Goal: Information Seeking & Learning: Check status

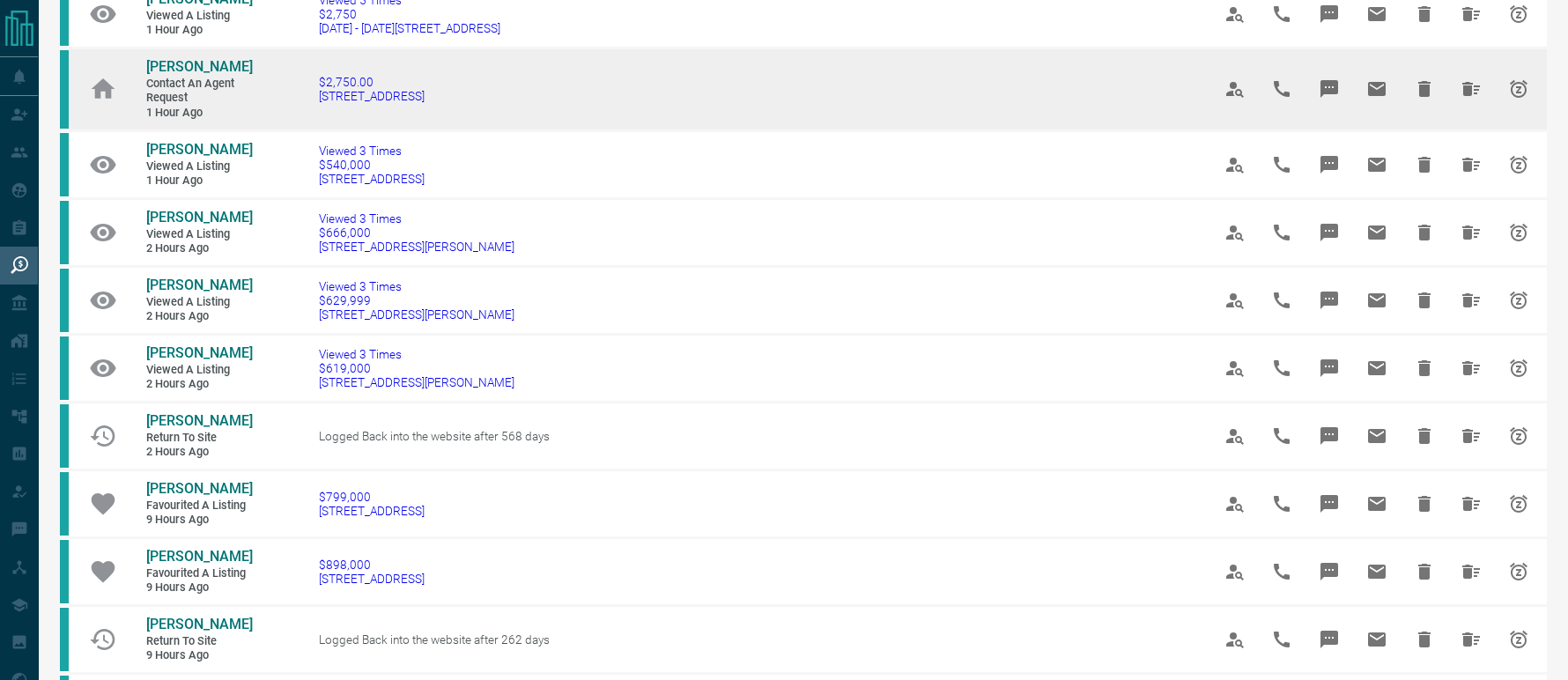
scroll to position [176, 0]
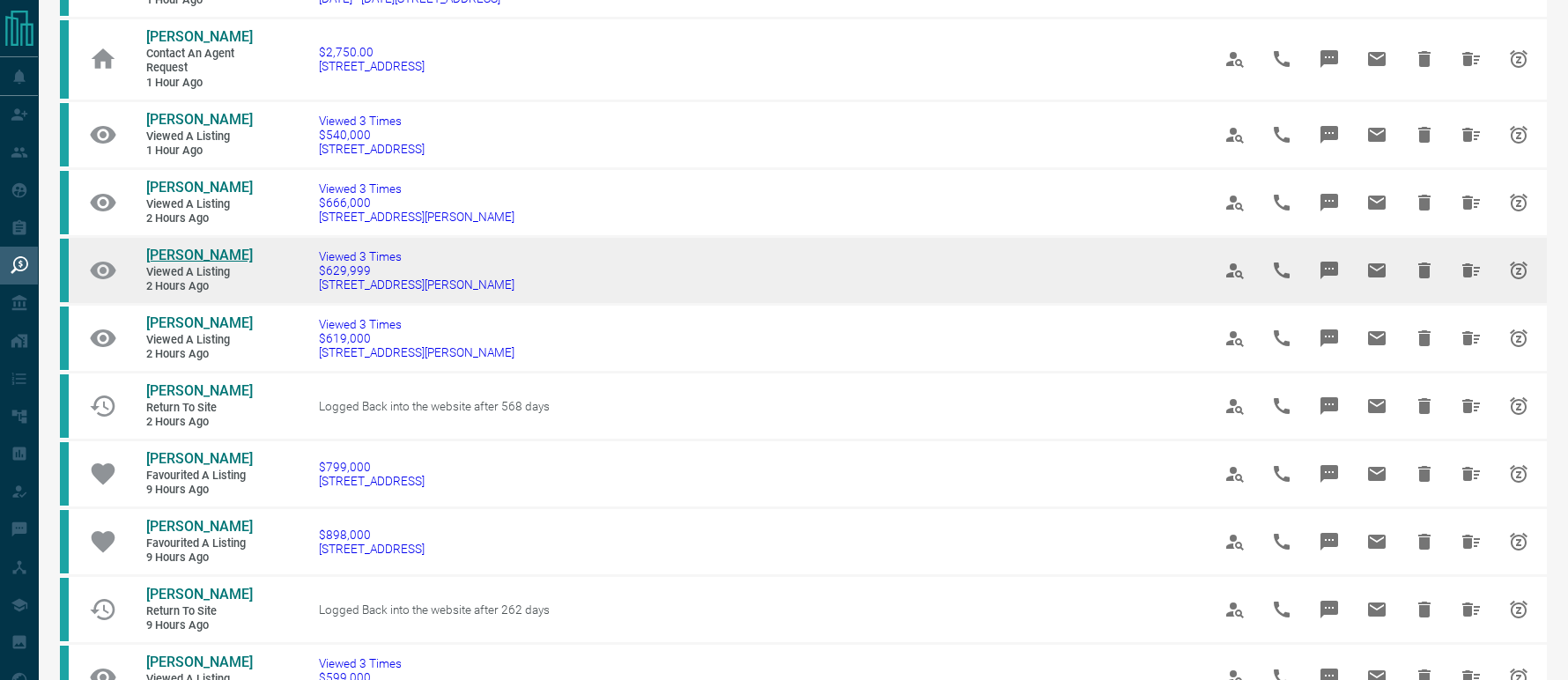
click at [216, 254] on span "[PERSON_NAME]" at bounding box center [200, 255] width 107 height 17
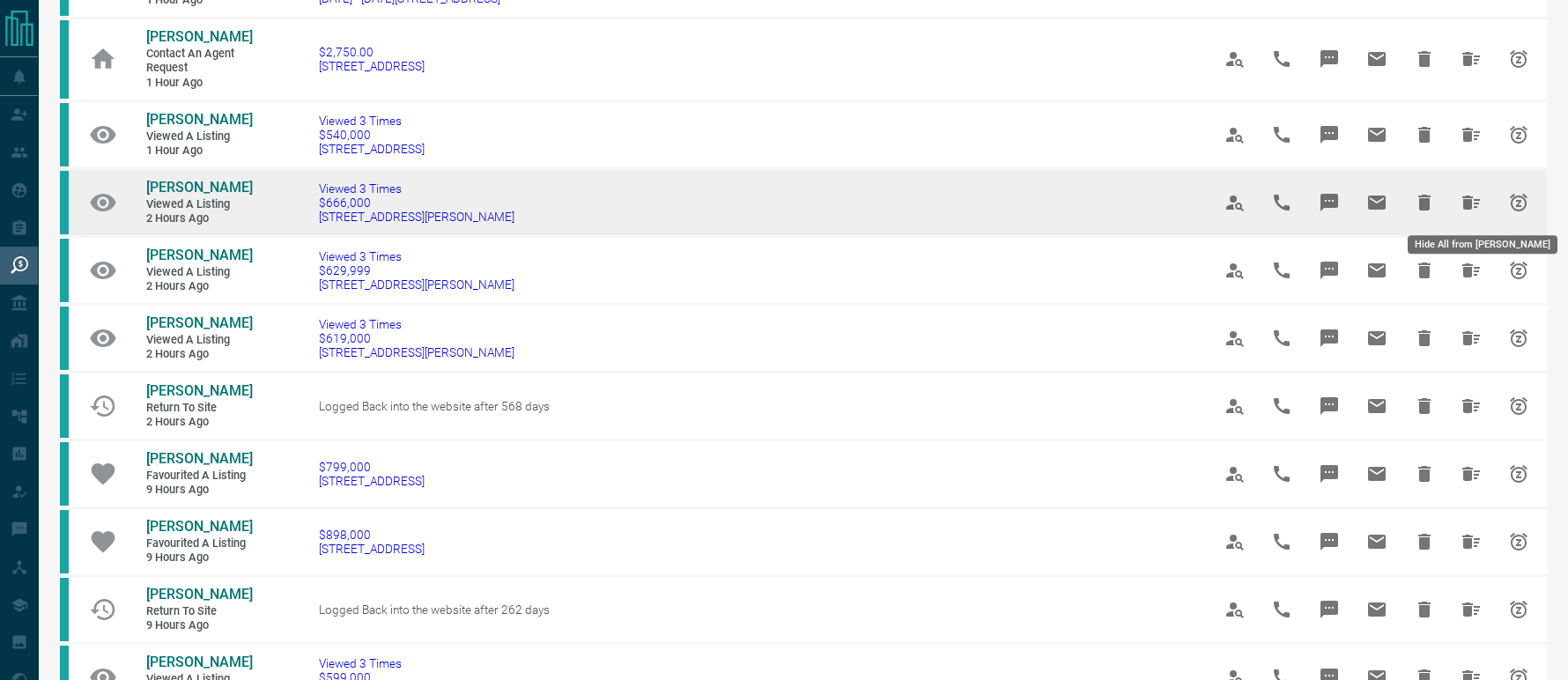
click at [1477, 205] on icon "Hide All from Mary Marcel" at bounding box center [1471, 202] width 18 height 14
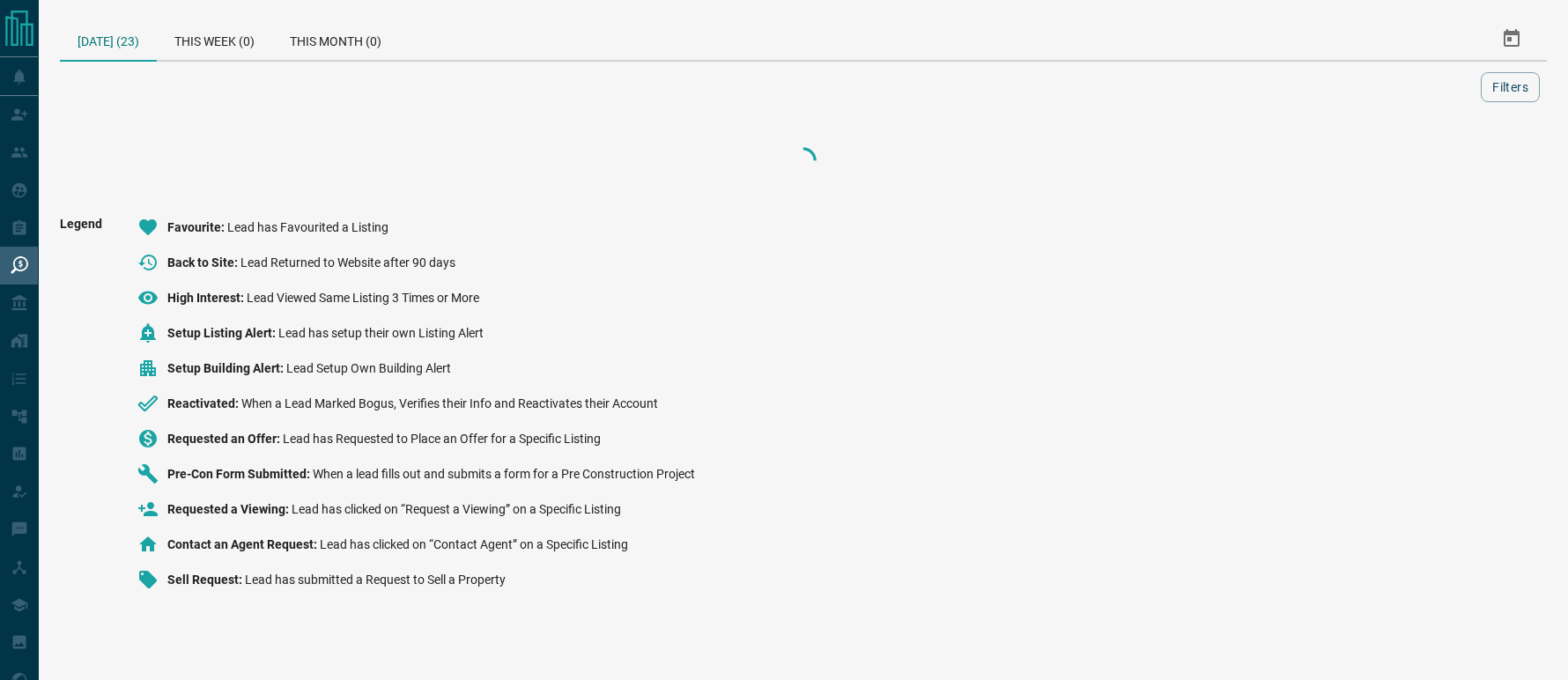
scroll to position [0, 0]
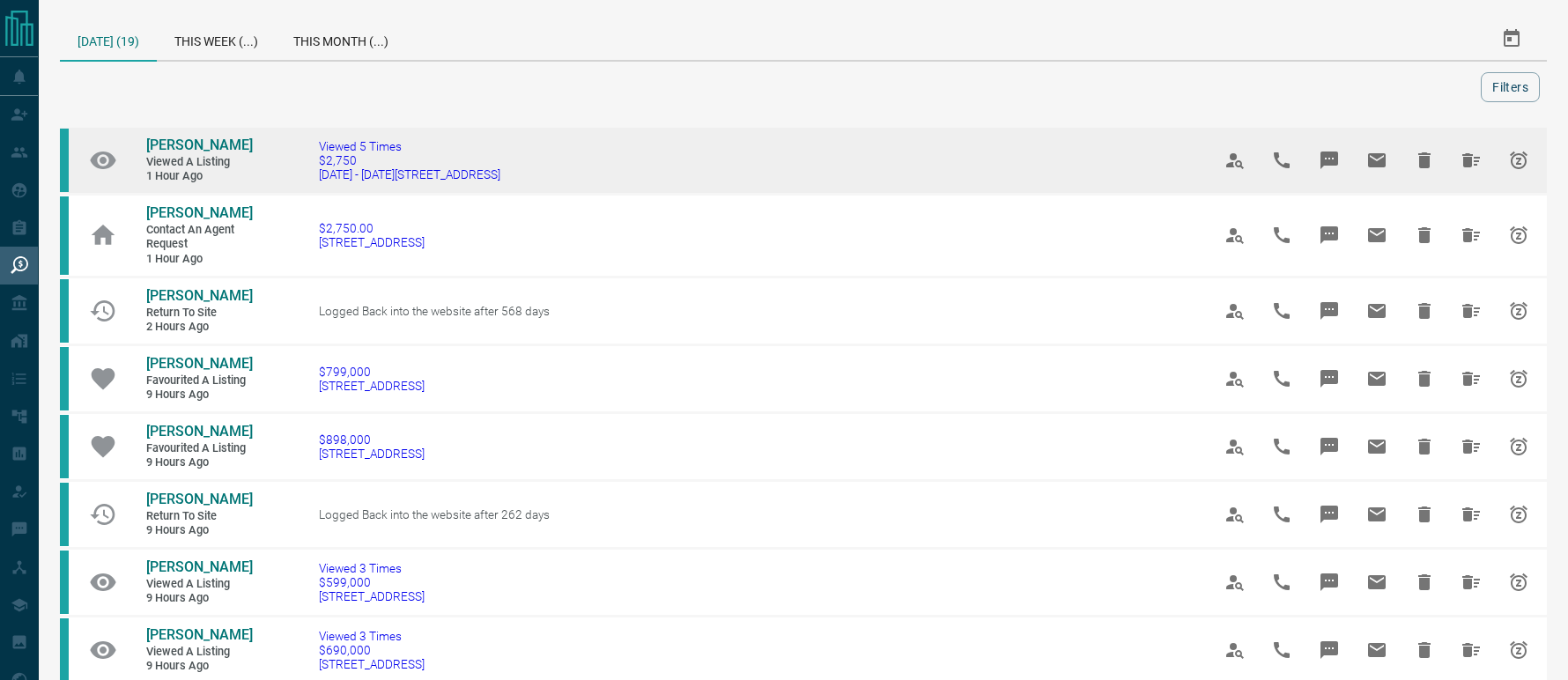
drag, startPoint x: 527, startPoint y: 177, endPoint x: 316, endPoint y: 183, distance: 211.1
click at [316, 183] on td "Viewed 5 Times $2,750 [DATE] - [DATE][STREET_ADDRESS]" at bounding box center [738, 160] width 892 height 68
copy span "[DATE] - [DATE][STREET_ADDRESS]"
click at [199, 146] on span "[PERSON_NAME]" at bounding box center [200, 145] width 107 height 17
copy span "[DATE] - [DATE][STREET_ADDRESS]"
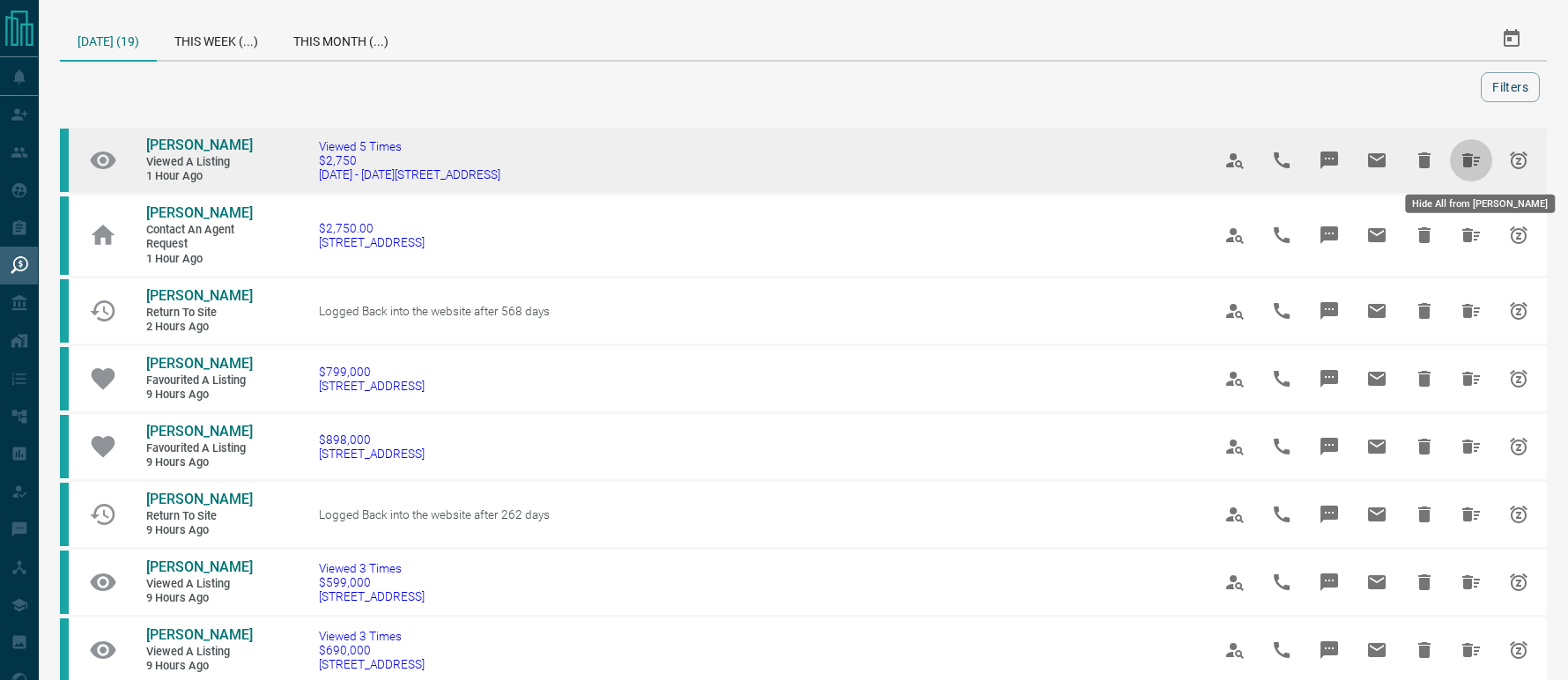
click at [1474, 166] on icon "Hide All from Ron Whitehall" at bounding box center [1471, 160] width 21 height 21
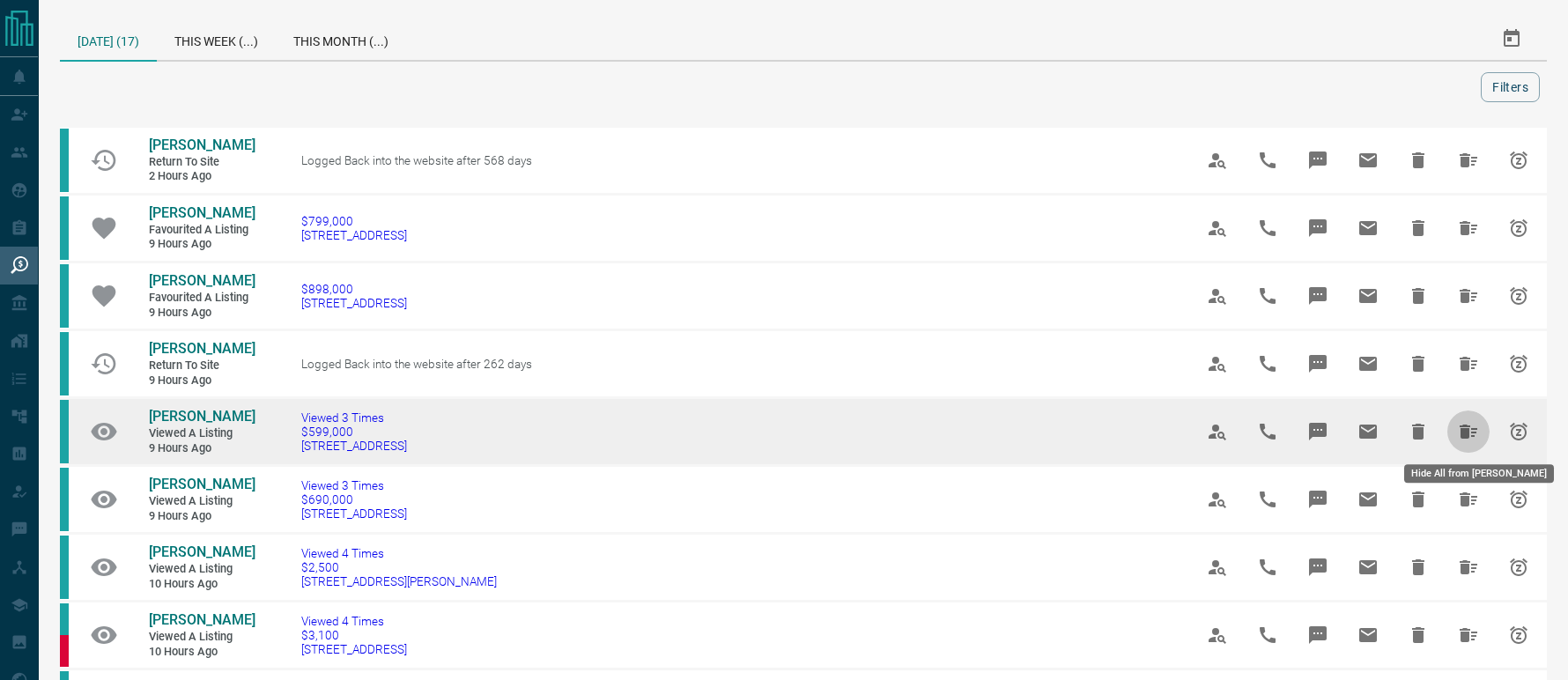
click at [1471, 428] on icon "Hide All from James Huang" at bounding box center [1469, 430] width 18 height 14
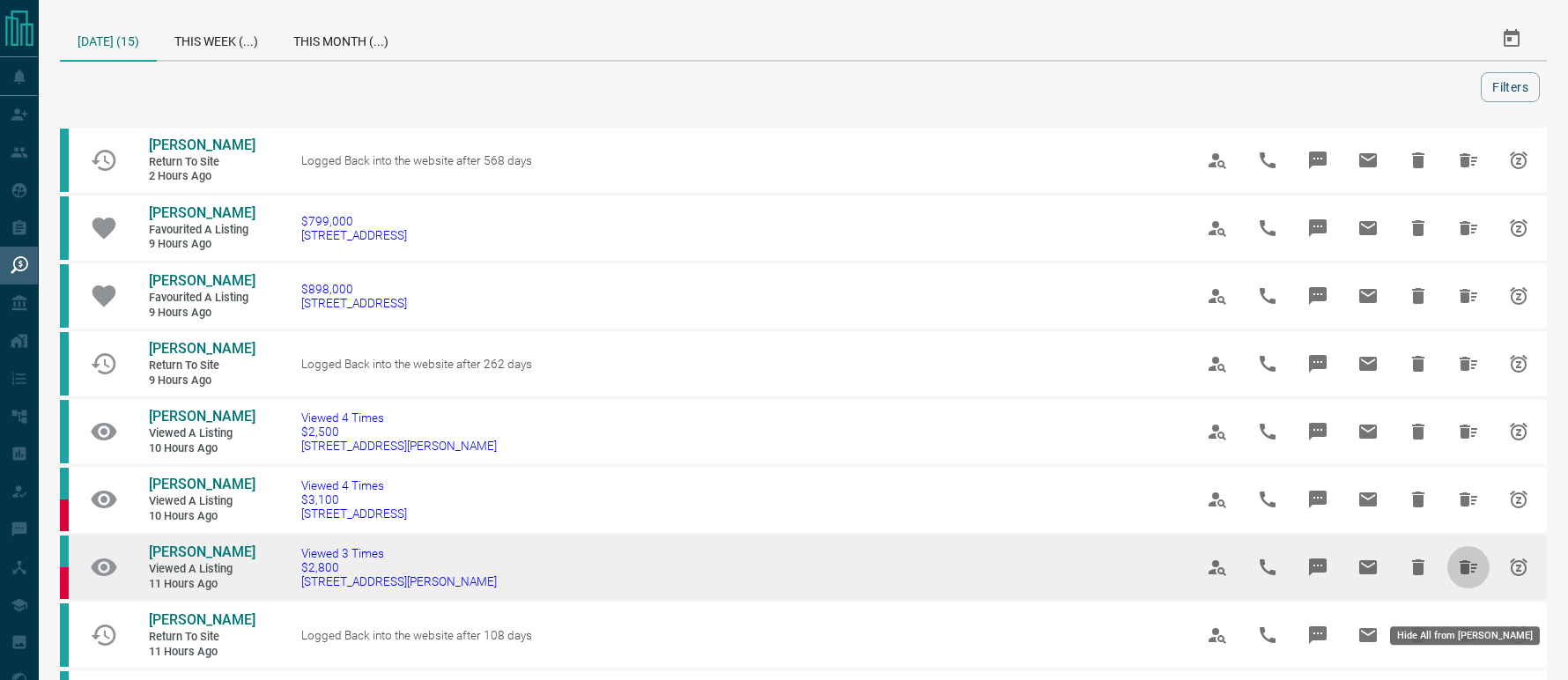
click at [1463, 574] on icon "Hide All from Stephanie Broccolini" at bounding box center [1469, 567] width 18 height 14
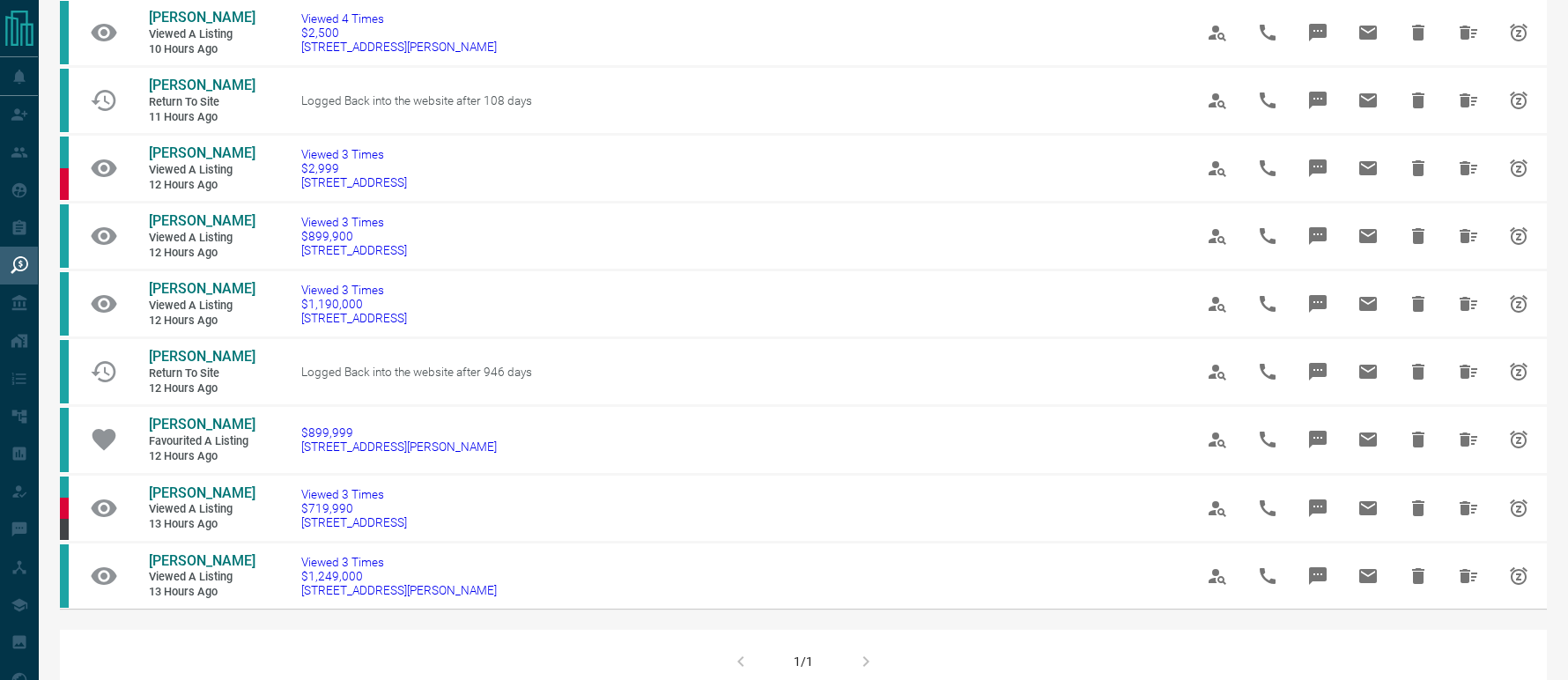
scroll to position [410, 0]
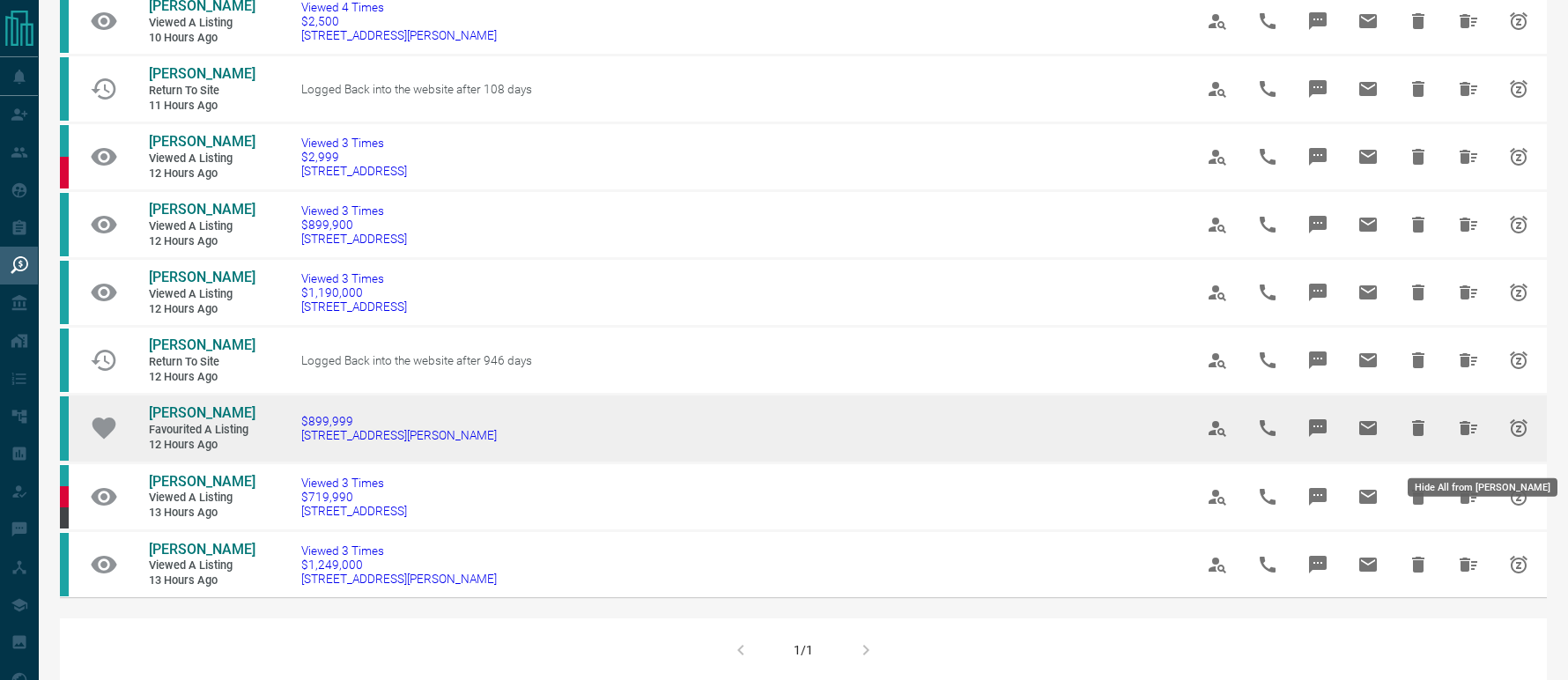
click at [1467, 435] on icon "Hide All from Melanie Niu" at bounding box center [1469, 428] width 18 height 14
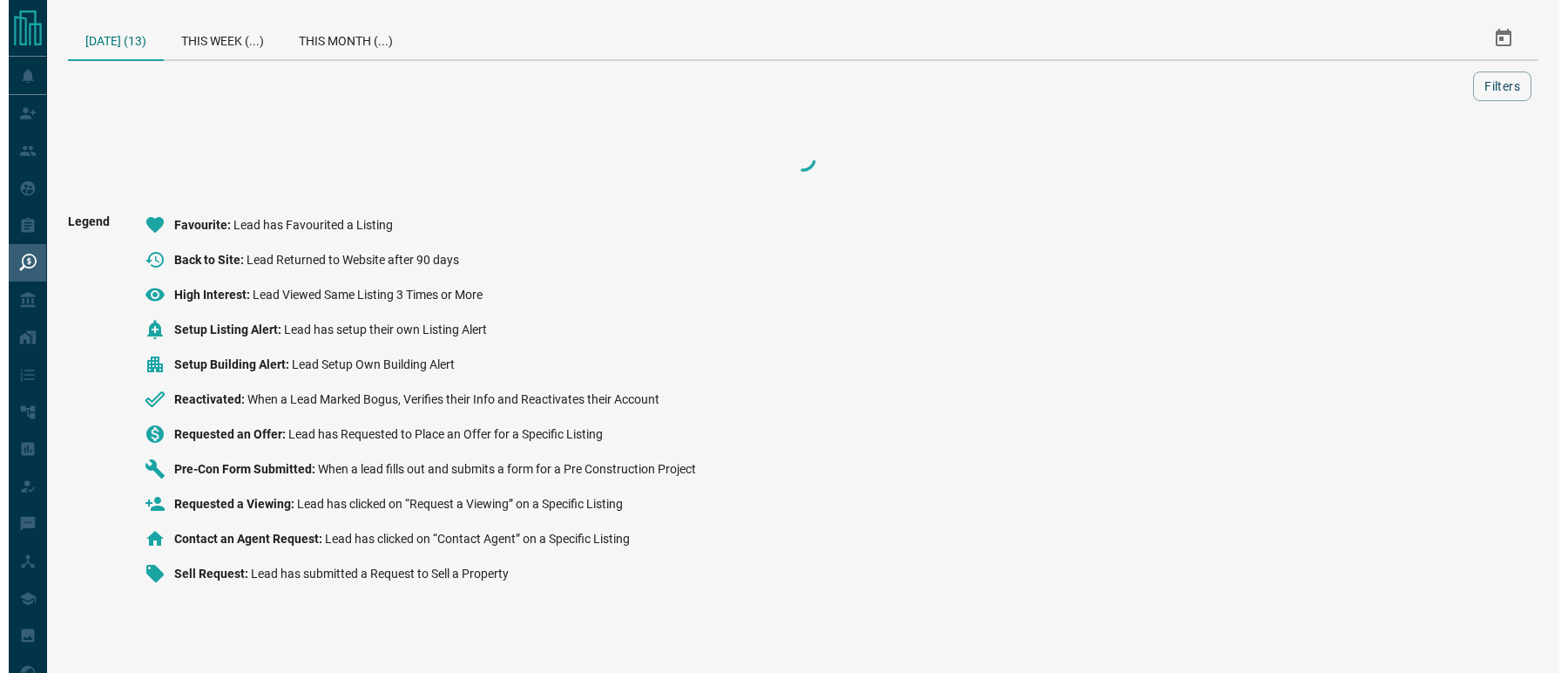
scroll to position [0, 0]
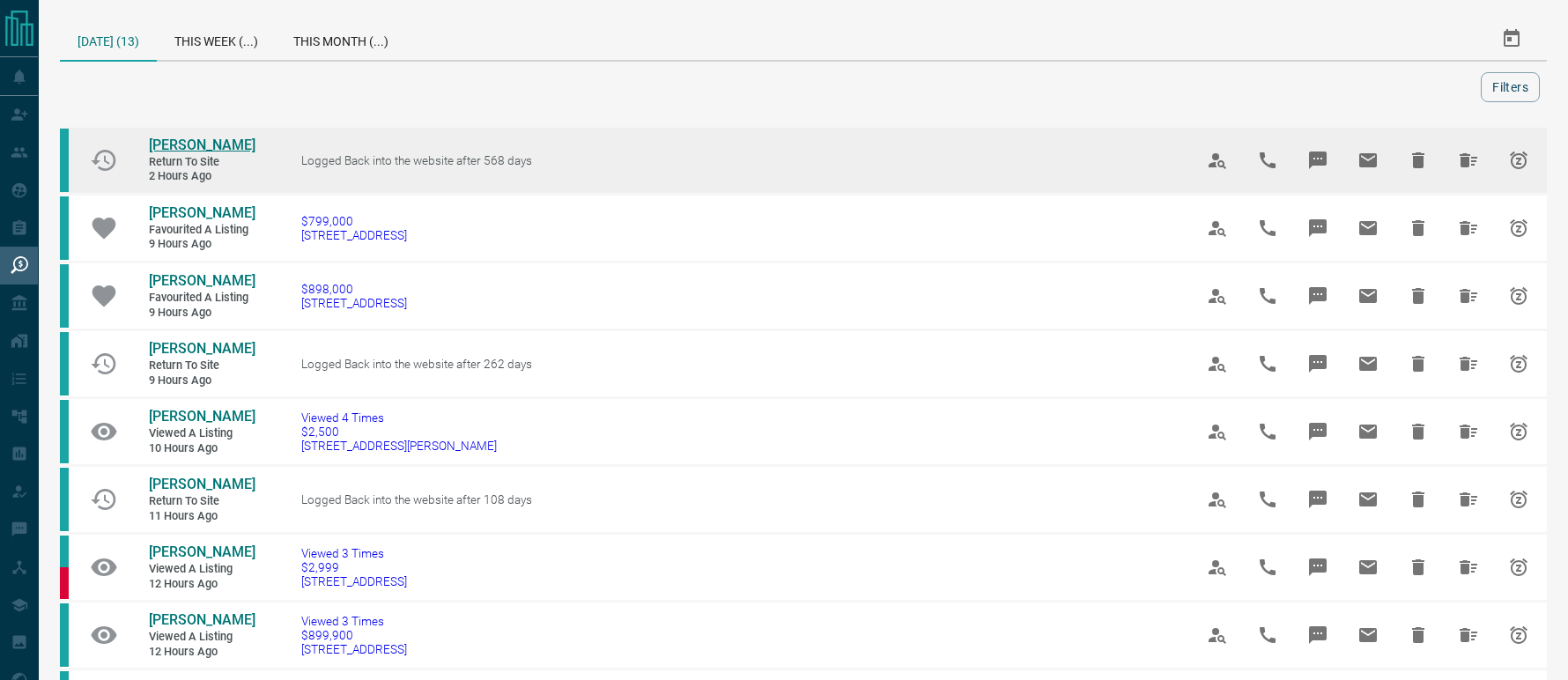
click at [185, 142] on span "[PERSON_NAME]" at bounding box center [201, 145] width 107 height 17
click at [1470, 164] on icon "Hide All from Ginette Pepin" at bounding box center [1469, 160] width 18 height 14
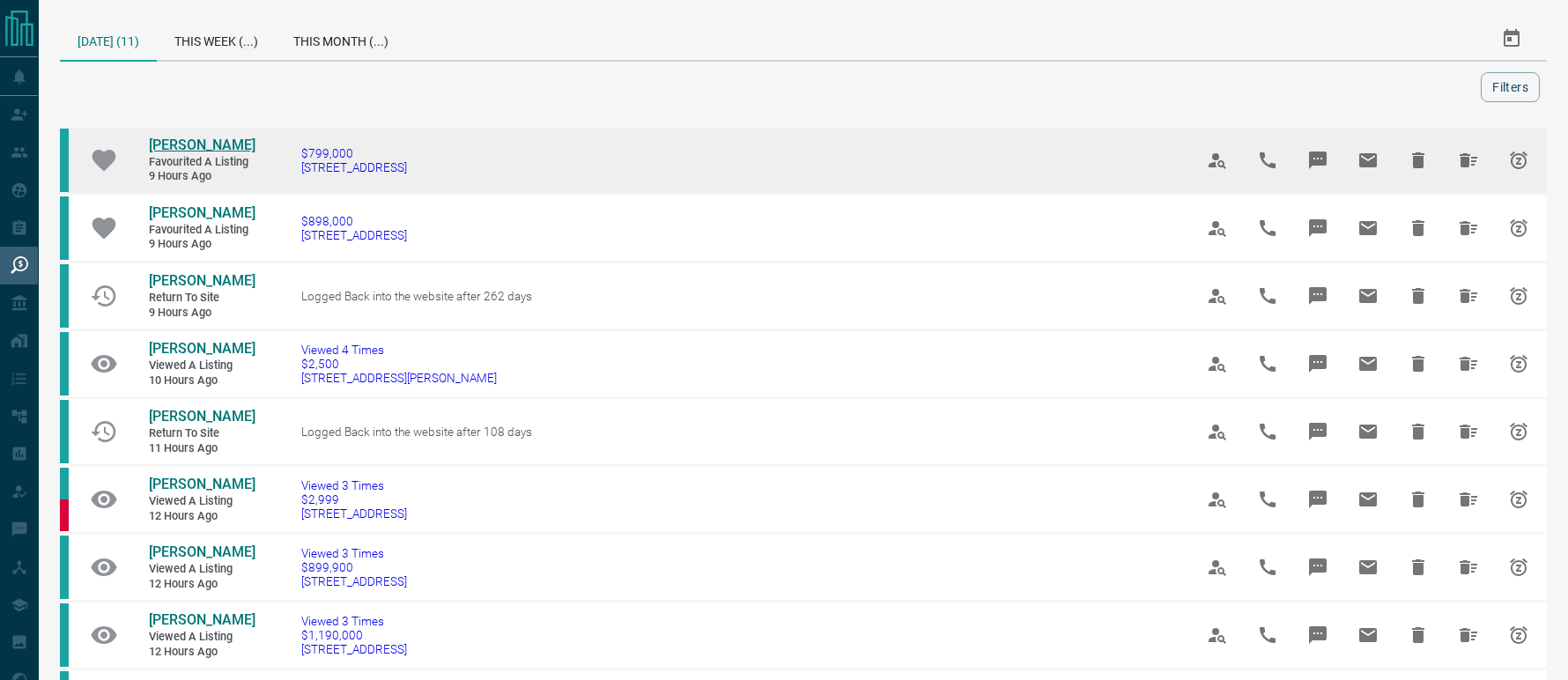
click at [219, 152] on span "[PERSON_NAME]" at bounding box center [201, 145] width 107 height 17
click at [1464, 149] on icon "Hide All from Jamila Barrett" at bounding box center [1469, 160] width 21 height 21
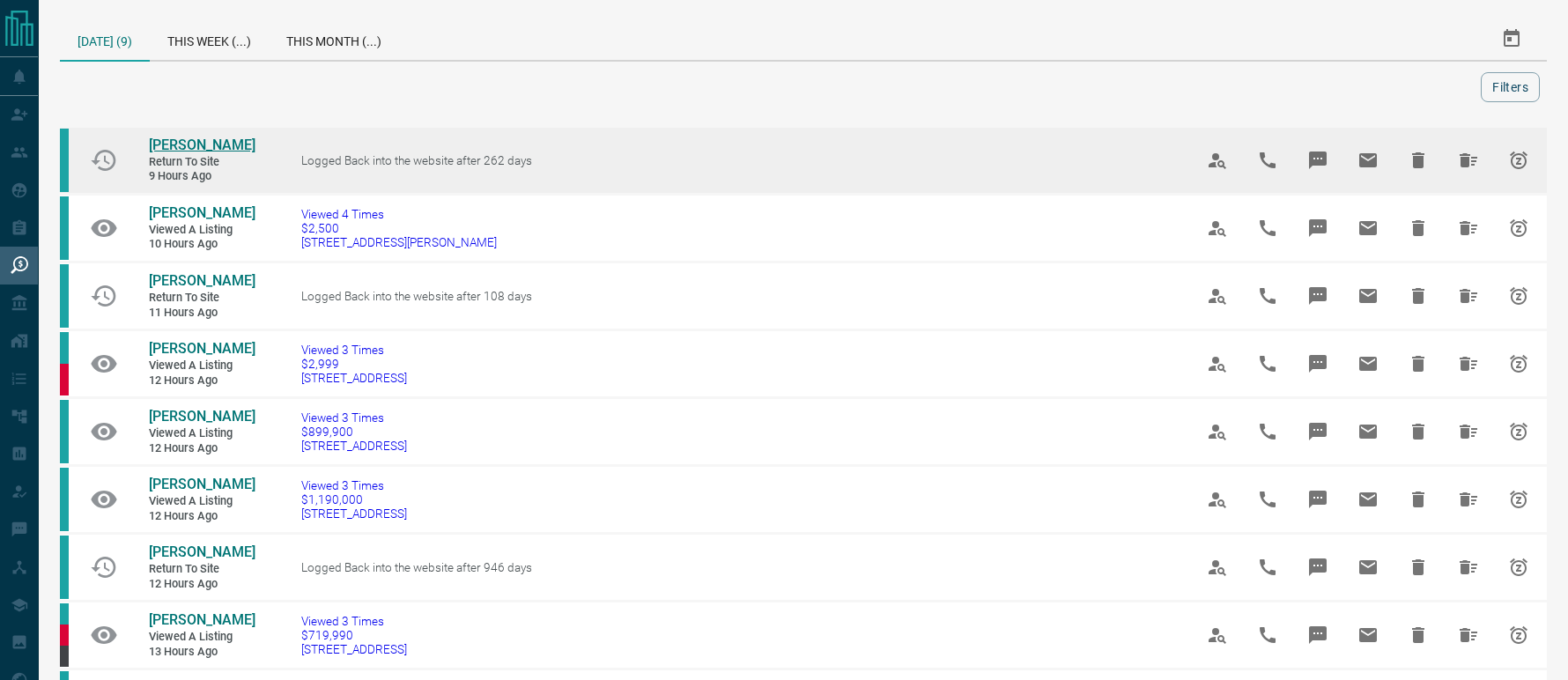
click at [196, 145] on span "[PERSON_NAME]" at bounding box center [201, 145] width 107 height 17
click at [1470, 157] on icon "Hide All from Karan Ubhrani" at bounding box center [1469, 160] width 18 height 14
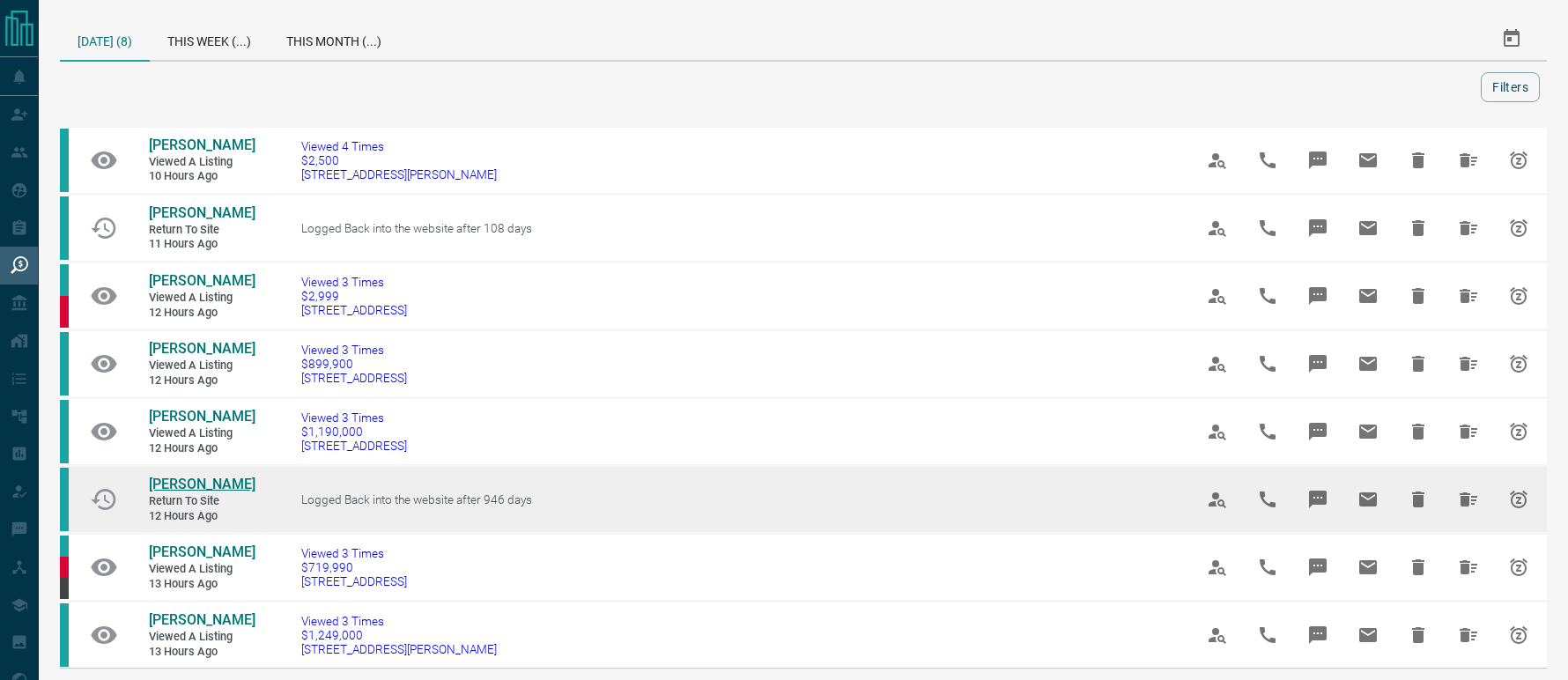
click at [164, 493] on span "[PERSON_NAME]" at bounding box center [201, 483] width 107 height 17
click at [1464, 507] on icon "Hide All from Naomi Chen" at bounding box center [1469, 499] width 18 height 14
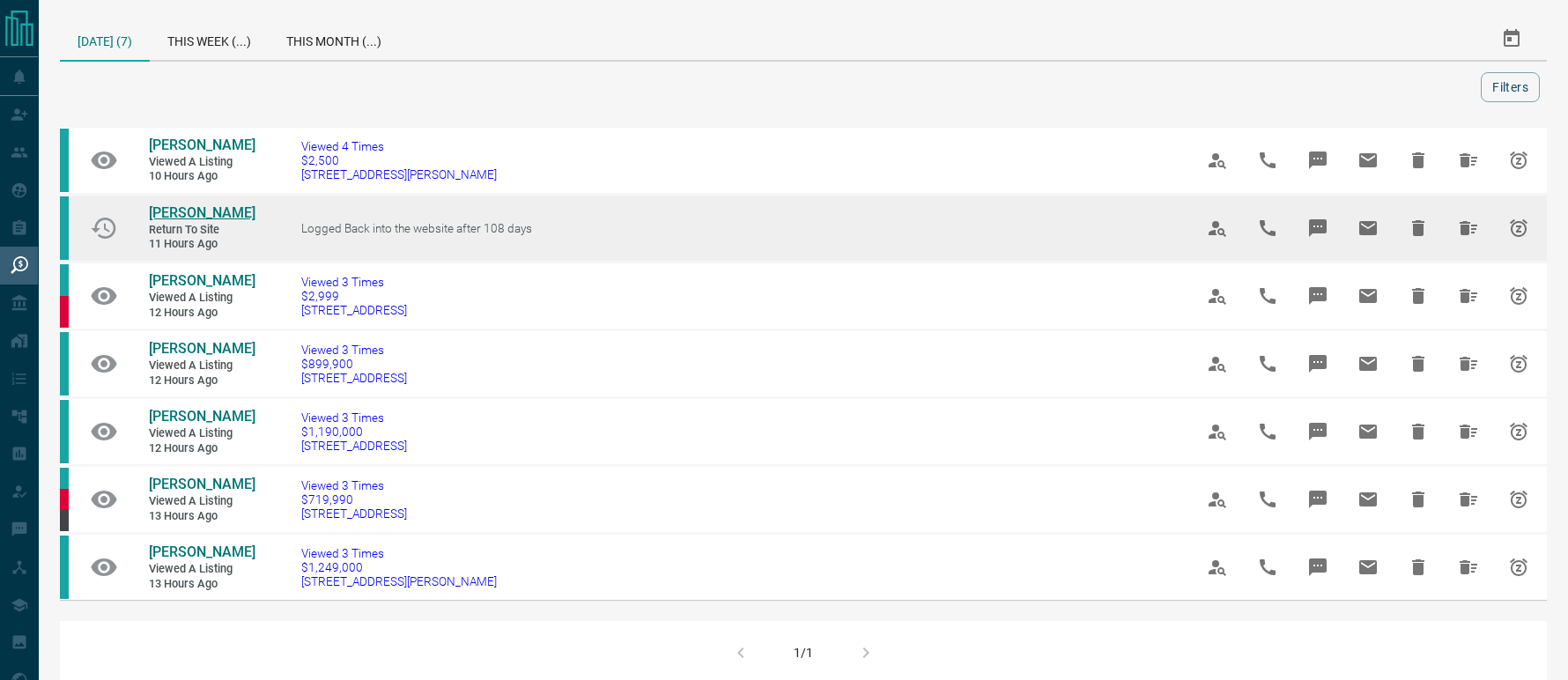
click at [173, 215] on span "[PERSON_NAME]" at bounding box center [201, 212] width 107 height 17
click at [1467, 220] on icon "Hide All from Yaxi Luo" at bounding box center [1469, 227] width 21 height 21
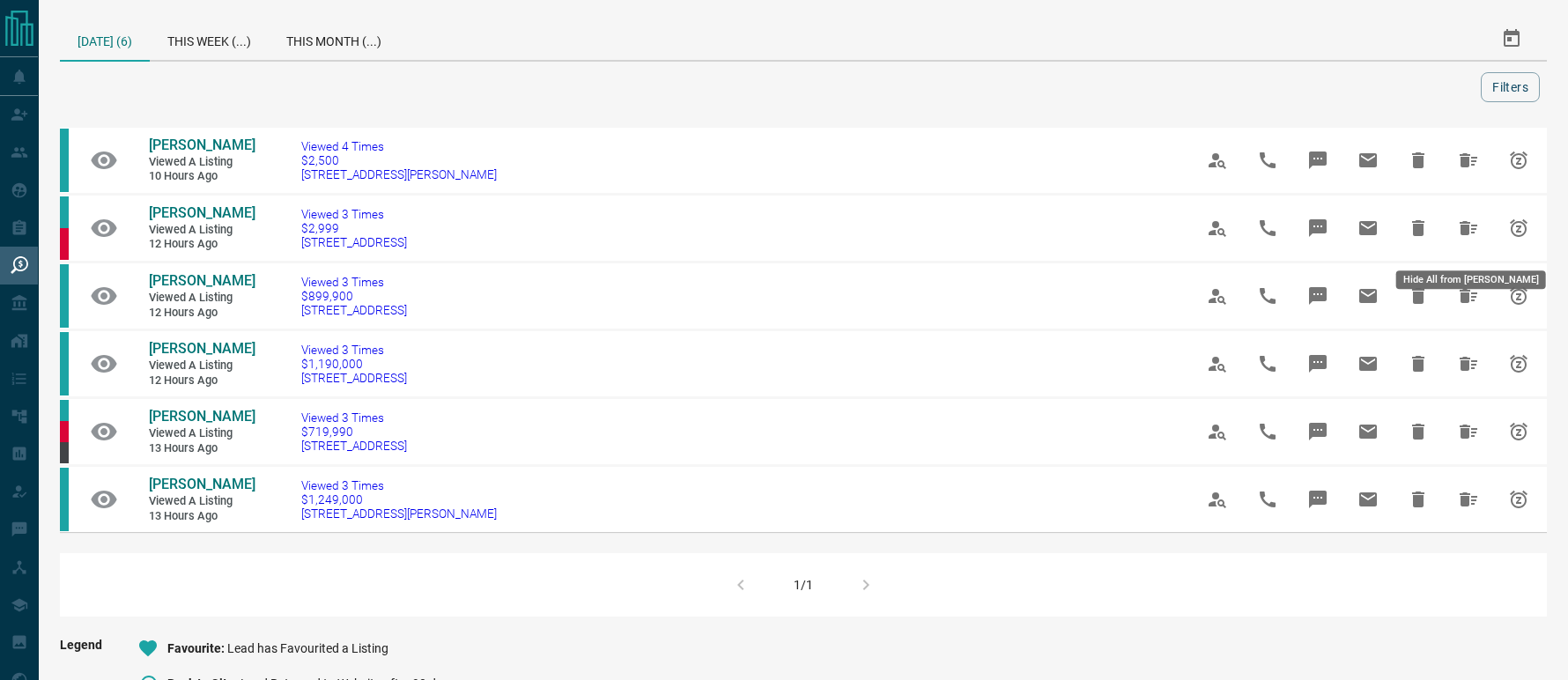
click at [1467, 220] on button "Hide All from Wendy Schroeder" at bounding box center [1469, 228] width 43 height 43
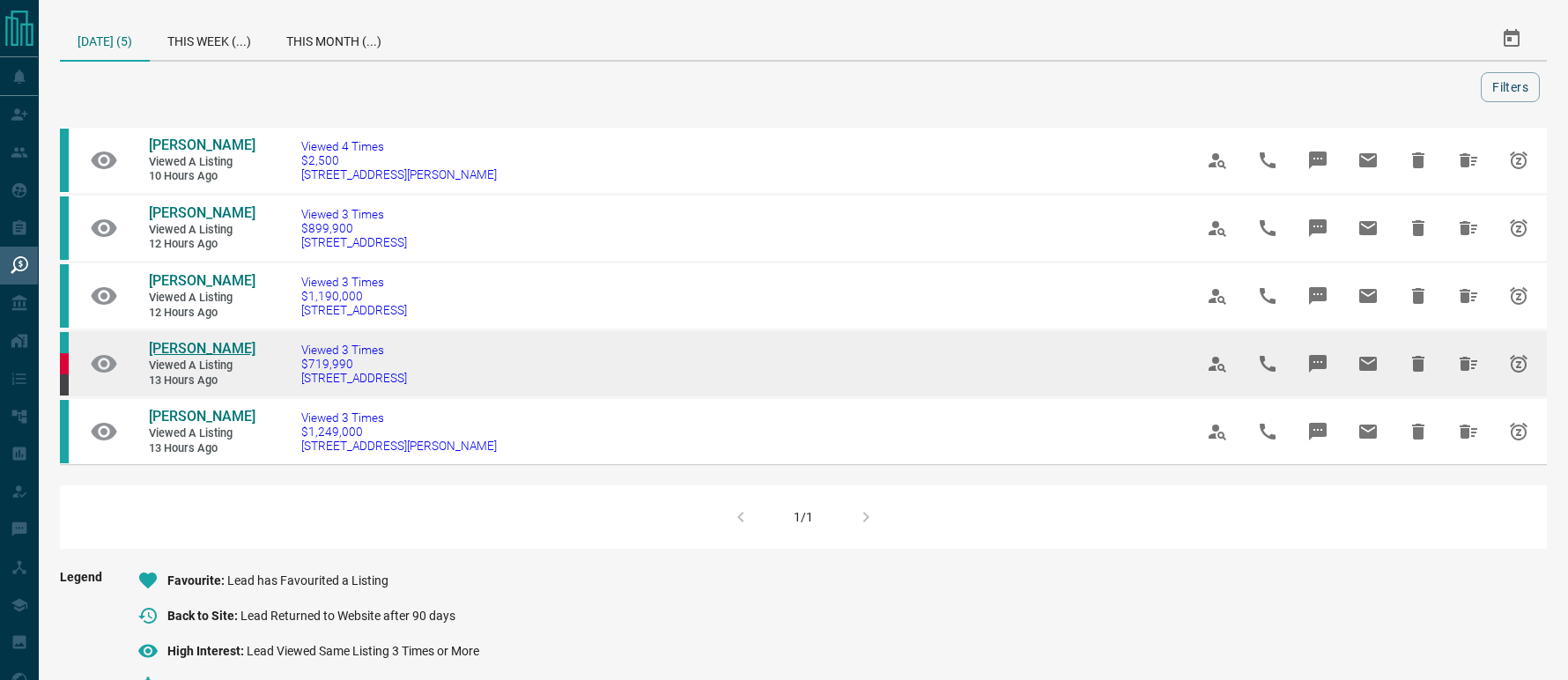
click at [188, 356] on span "[PERSON_NAME]" at bounding box center [201, 348] width 107 height 17
click at [1458, 374] on button "Hide All from Lauren D'Entremont" at bounding box center [1469, 364] width 43 height 43
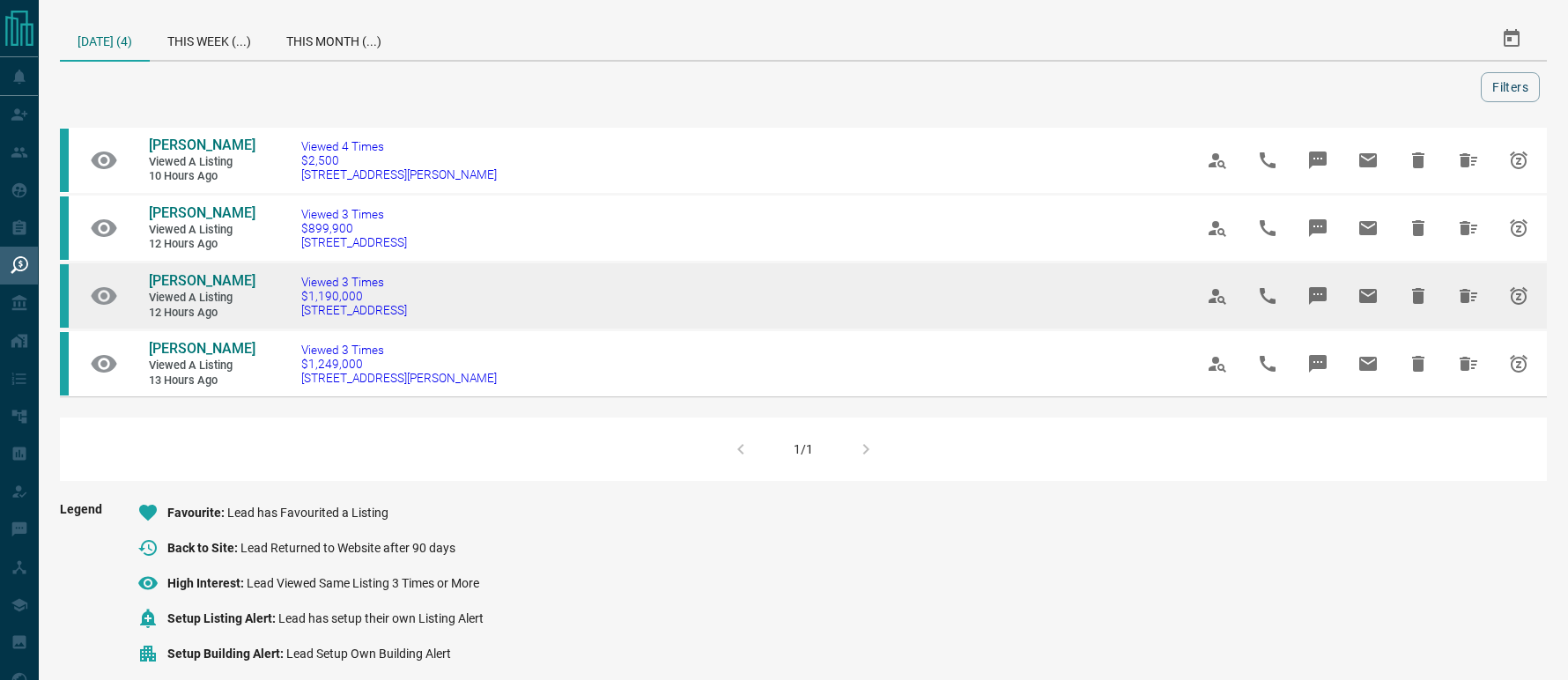
drag, startPoint x: 441, startPoint y: 314, endPoint x: 296, endPoint y: 324, distance: 145.3
click at [296, 324] on td "Viewed 3 Times $1,190,000 [STREET_ADDRESS]" at bounding box center [720, 296] width 892 height 68
copy span "[STREET_ADDRESS]"
click at [171, 278] on span "[PERSON_NAME]" at bounding box center [201, 280] width 107 height 17
click at [1463, 294] on icon "Hide All from Carolyn Doris" at bounding box center [1469, 295] width 18 height 14
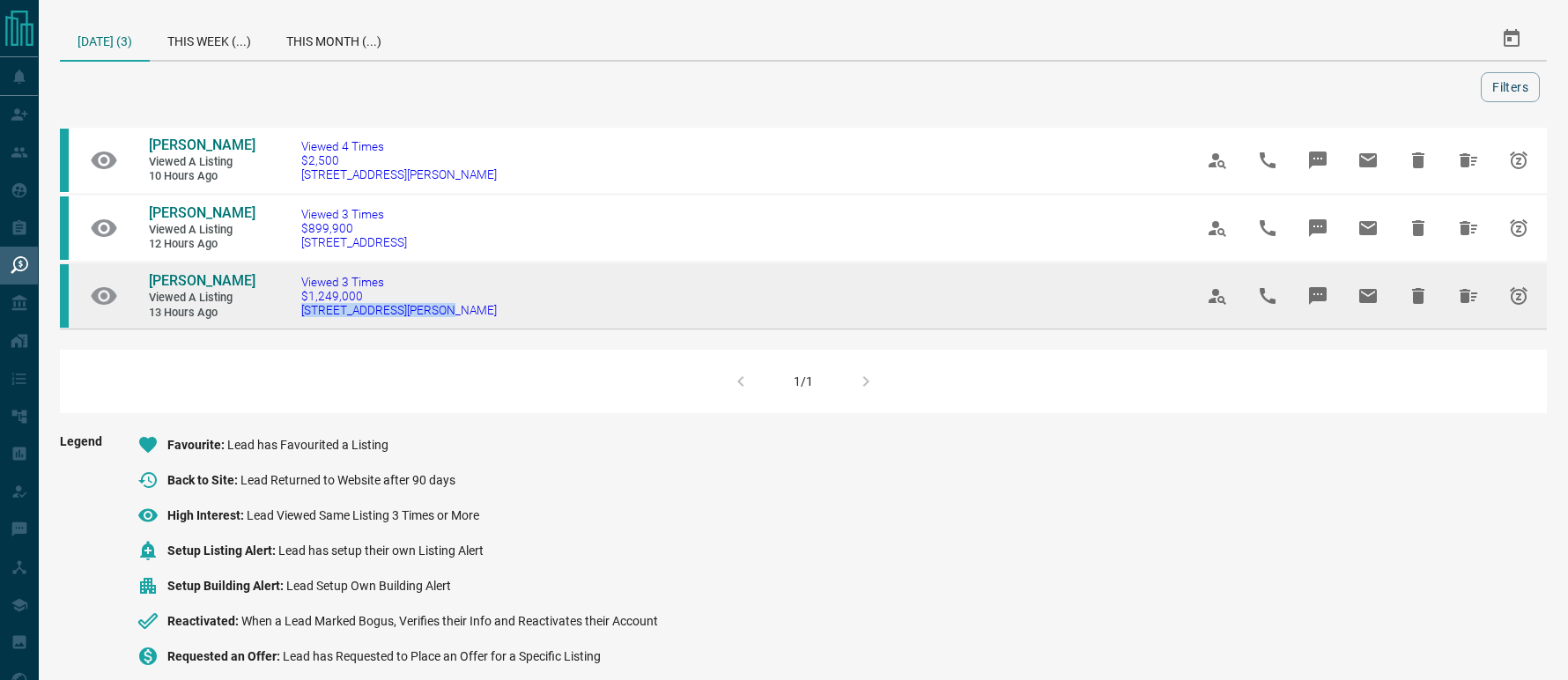
drag, startPoint x: 388, startPoint y: 318, endPoint x: 298, endPoint y: 317, distance: 90.0
click at [298, 317] on td "Viewed 3 Times $1,249,000 [STREET_ADDRESS][PERSON_NAME]" at bounding box center [720, 296] width 892 height 67
copy span "[STREET_ADDRESS][PERSON_NAME]"
click at [213, 276] on span "[PERSON_NAME]" at bounding box center [201, 280] width 107 height 17
click at [1460, 303] on icon "Hide All from Alanna Kit" at bounding box center [1469, 295] width 21 height 21
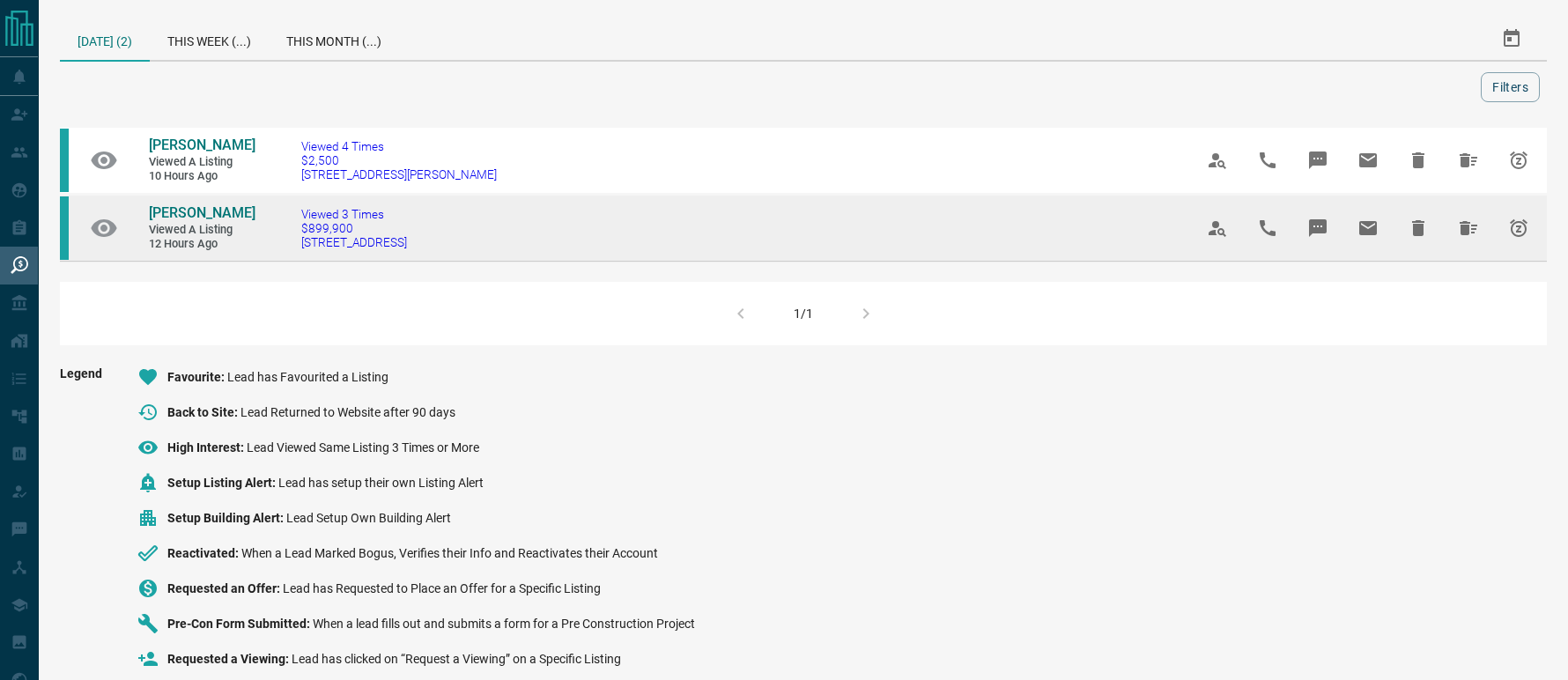
drag, startPoint x: 504, startPoint y: 250, endPoint x: 289, endPoint y: 254, distance: 215.0
click at [289, 254] on td "Viewed 3 Times $899,900 [STREET_ADDRESS]" at bounding box center [720, 228] width 892 height 67
copy span "[STREET_ADDRESS]"
click at [214, 219] on span "[PERSON_NAME]" at bounding box center [201, 212] width 107 height 17
click at [1463, 220] on icon "Hide All from Kulgaurav Singh" at bounding box center [1469, 227] width 21 height 21
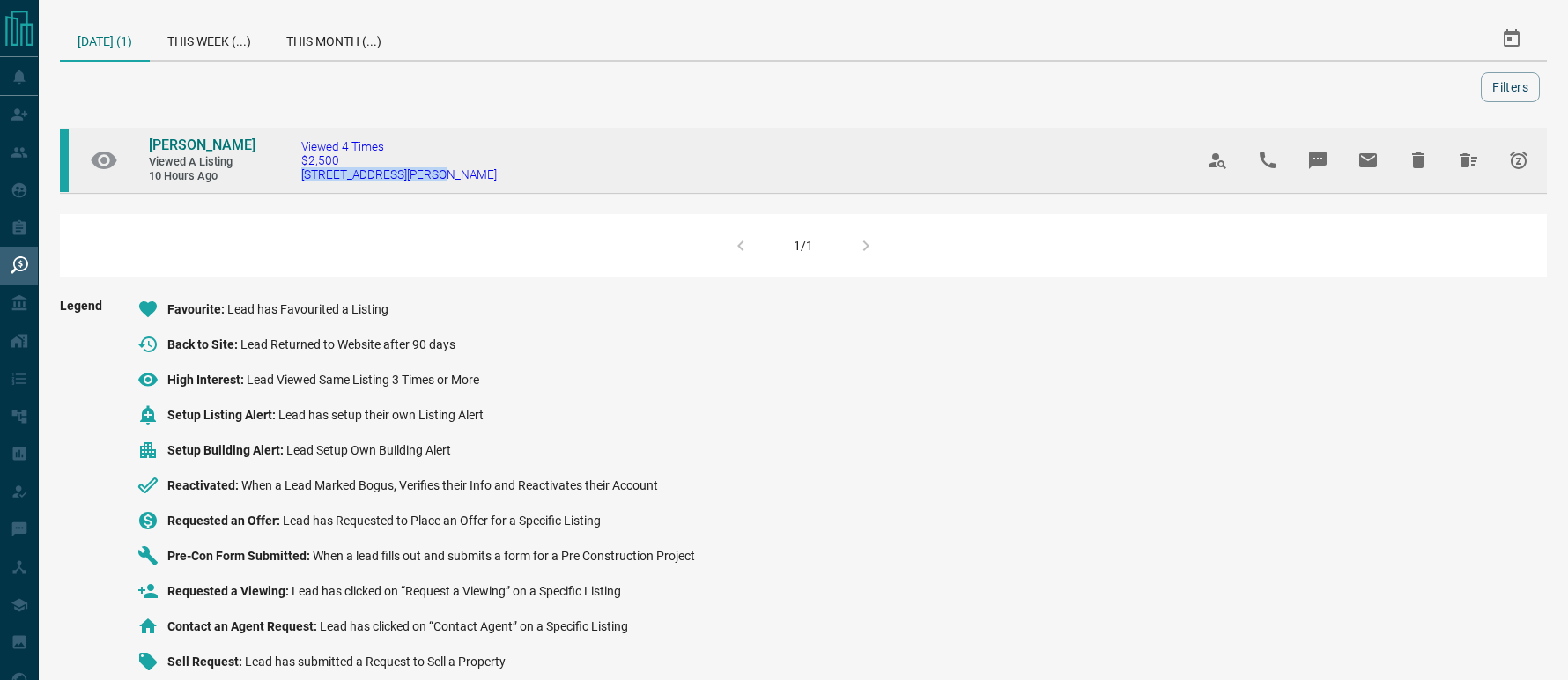
drag, startPoint x: 408, startPoint y: 180, endPoint x: 289, endPoint y: 180, distance: 119.0
click at [289, 180] on td "Viewed 4 Times $2,500 [STREET_ADDRESS][PERSON_NAME]" at bounding box center [720, 160] width 892 height 67
copy span "[STREET_ADDRESS][PERSON_NAME]"
click at [230, 155] on span "Viewed a Listing" at bounding box center [201, 162] width 106 height 15
click at [229, 143] on span "[PERSON_NAME]" at bounding box center [201, 145] width 107 height 17
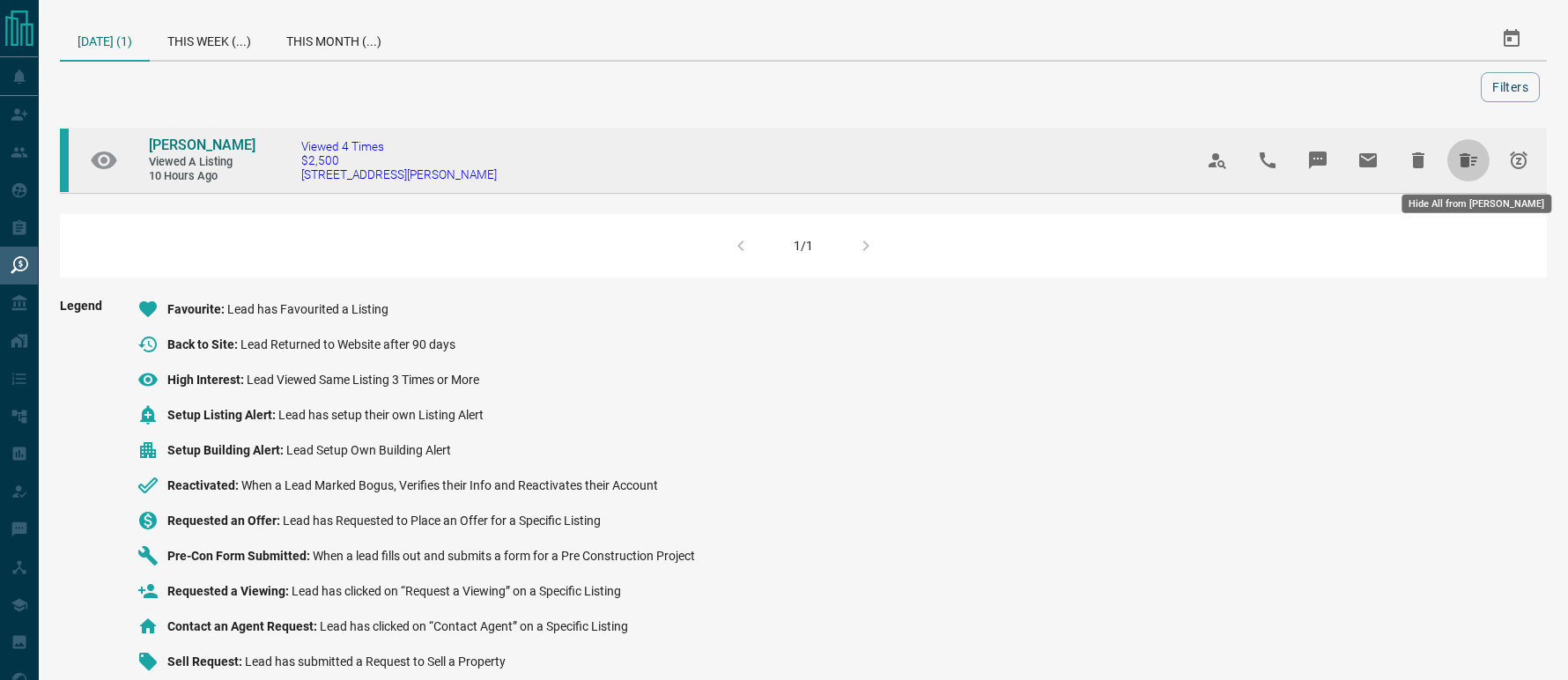
click at [1471, 164] on icon "Hide All from Aian Parnikov" at bounding box center [1469, 160] width 21 height 21
